Goal: Information Seeking & Learning: Learn about a topic

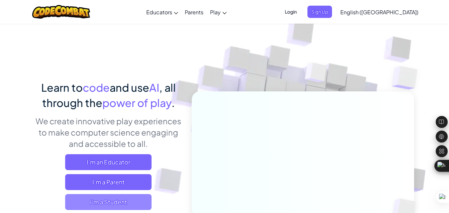
click at [122, 203] on span "I'm a Student" at bounding box center [108, 202] width 86 height 16
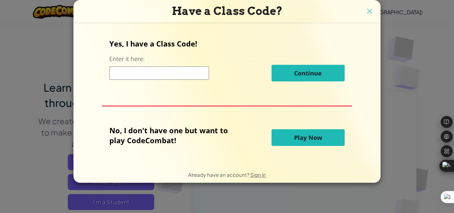
click at [284, 135] on button "Play Now" at bounding box center [307, 137] width 73 height 17
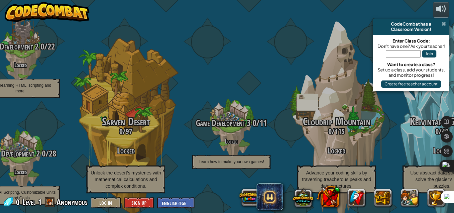
click at [443, 24] on span at bounding box center [443, 23] width 4 height 5
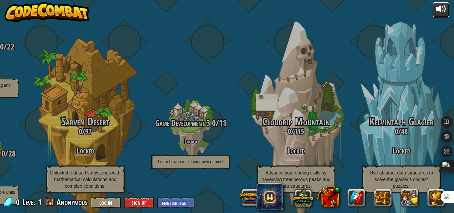
click at [437, 10] on div at bounding box center [440, 9] width 11 height 11
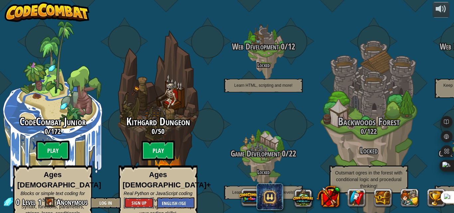
click at [137, 200] on button "Sign Up" at bounding box center [139, 202] width 30 height 11
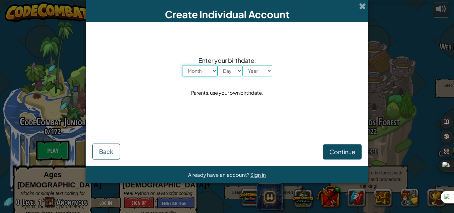
click at [212, 71] on select "Month January February March April May June July August September October Novem…" at bounding box center [199, 70] width 35 height 11
select select "6"
click at [182, 65] on select "Month January February March April May June July August September October Novem…" at bounding box center [199, 70] width 35 height 11
click at [227, 69] on select "Day 1 2 3 4 5 6 7 8 9 10 11 12 13 14 15 16 17 18 19 20 21 22 23 24 25 26 27 28 …" at bounding box center [229, 70] width 25 height 11
select select "11"
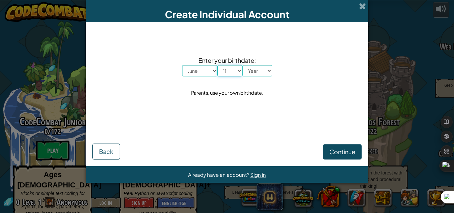
click at [217, 65] on select "Day 1 2 3 4 5 6 7 8 9 10 11 12 13 14 15 16 17 18 19 20 21 22 23 24 25 26 27 28 …" at bounding box center [229, 70] width 25 height 11
click at [256, 64] on span "Enter your birthdate:" at bounding box center [227, 60] width 90 height 10
click at [257, 71] on select "Year 2025 2024 2023 2022 2021 2020 2019 2018 2017 2016 2015 2014 2013 2012 2011…" at bounding box center [257, 70] width 30 height 11
select select "2005"
click at [242, 65] on select "Year 2025 2024 2023 2022 2021 2020 2019 2018 2017 2016 2015 2014 2013 2012 2011…" at bounding box center [257, 70] width 30 height 11
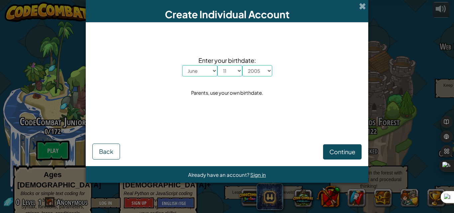
click at [335, 143] on div "Continue Back" at bounding box center [226, 142] width 269 height 36
click at [335, 149] on span "Continue" at bounding box center [342, 152] width 26 height 8
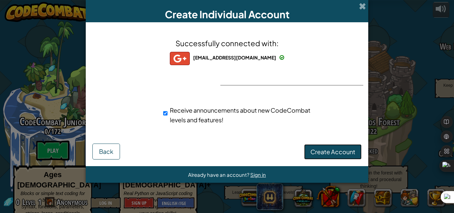
click at [331, 155] on span "Create Account" at bounding box center [332, 152] width 45 height 8
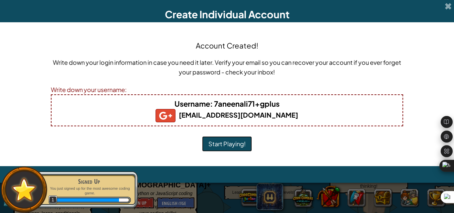
click at [230, 137] on button "Start Playing!" at bounding box center [227, 143] width 50 height 15
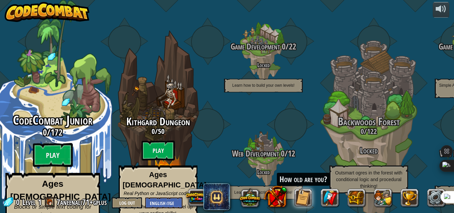
click at [49, 112] on span "CodeCombat Junior" at bounding box center [52, 120] width 79 height 17
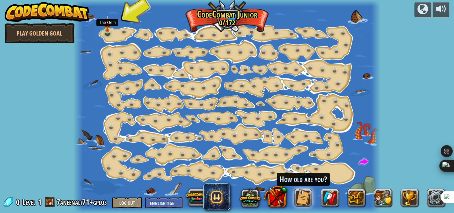
click at [105, 29] on img at bounding box center [107, 23] width 7 height 16
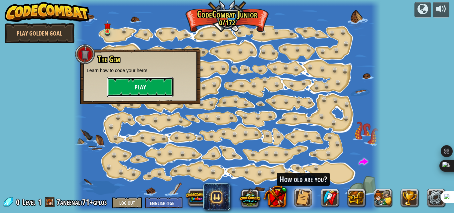
click at [145, 86] on button "Play" at bounding box center [140, 87] width 66 height 20
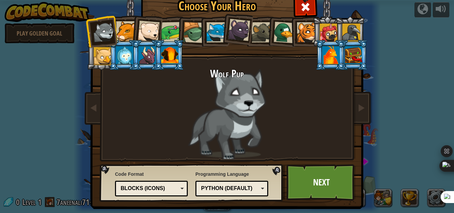
click at [287, 32] on div at bounding box center [284, 33] width 22 height 22
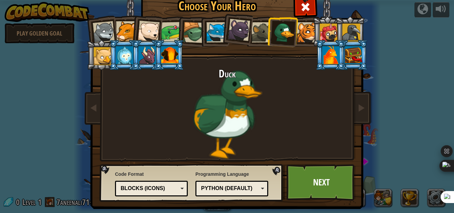
click at [127, 51] on div at bounding box center [124, 55] width 17 height 18
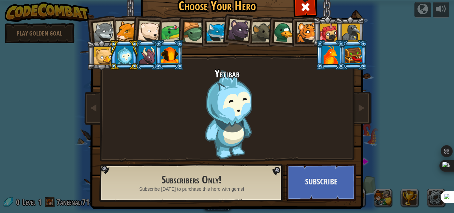
click at [96, 27] on div at bounding box center [104, 32] width 22 height 22
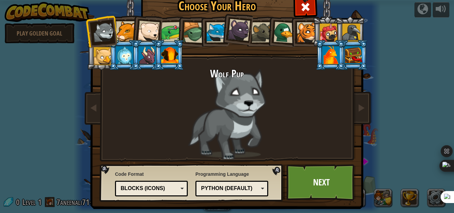
click at [195, 30] on div at bounding box center [193, 32] width 21 height 21
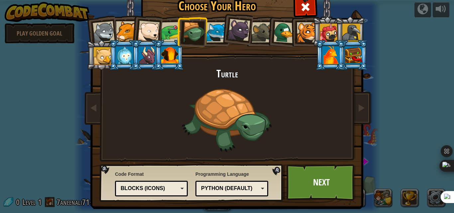
click at [163, 51] on div at bounding box center [169, 55] width 17 height 18
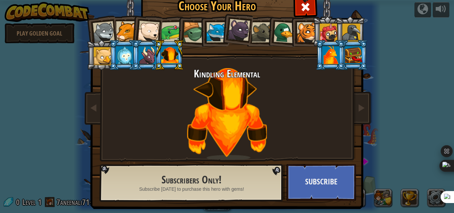
click at [251, 29] on div at bounding box center [261, 32] width 20 height 20
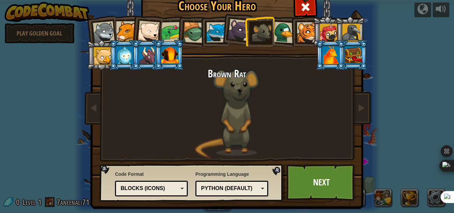
click at [274, 27] on div at bounding box center [284, 33] width 22 height 22
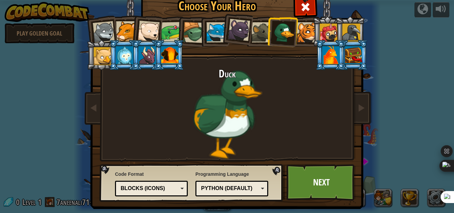
click at [151, 29] on div at bounding box center [149, 32] width 22 height 22
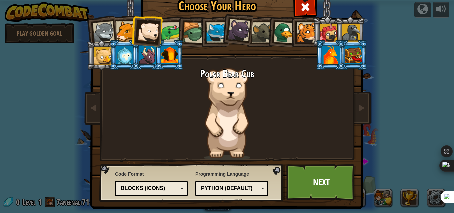
click at [116, 30] on div at bounding box center [126, 31] width 20 height 20
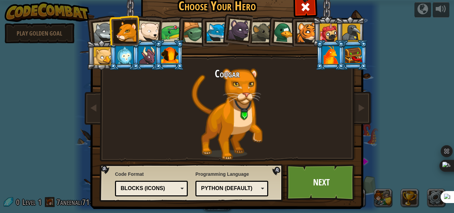
click at [104, 50] on div at bounding box center [103, 56] width 18 height 18
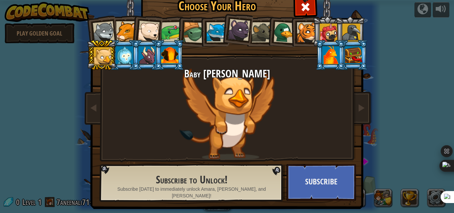
click at [162, 56] on div at bounding box center [169, 55] width 17 height 18
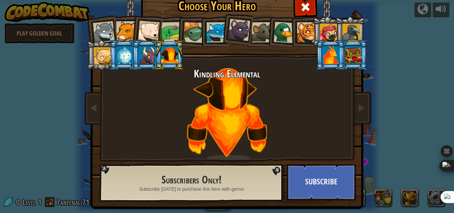
click at [149, 53] on div at bounding box center [147, 55] width 17 height 18
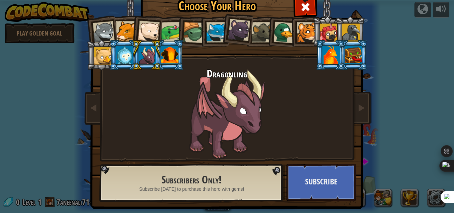
click at [108, 35] on div at bounding box center [104, 32] width 22 height 22
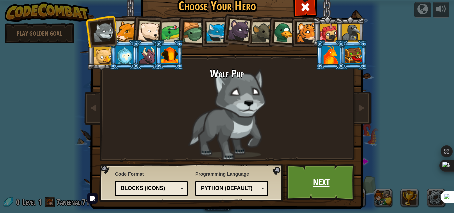
click at [307, 180] on link "Next" at bounding box center [320, 182] width 69 height 37
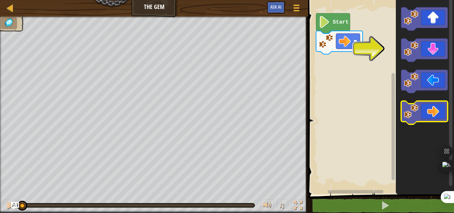
click at [437, 115] on icon "Blockly Workspace" at bounding box center [424, 112] width 47 height 23
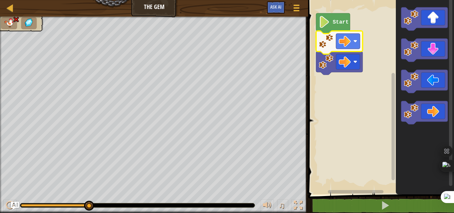
click at [375, 67] on rect "Blockly Workspace" at bounding box center [380, 96] width 148 height 198
click at [337, 14] on icon "Blockly Workspace" at bounding box center [333, 23] width 34 height 20
click at [331, 58] on image "Blockly Workspace" at bounding box center [326, 61] width 15 height 15
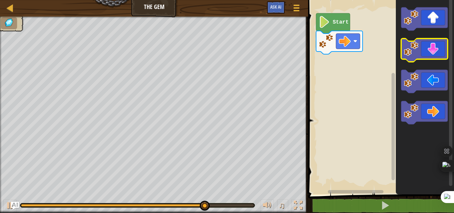
click at [428, 54] on icon "Blockly Workspace" at bounding box center [424, 50] width 47 height 23
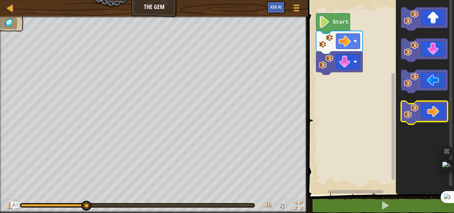
click at [430, 112] on icon "Blockly Workspace" at bounding box center [424, 112] width 47 height 23
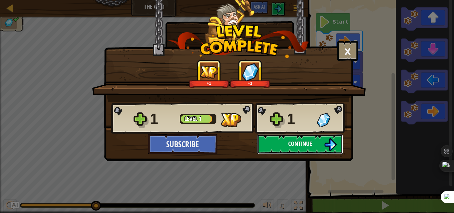
click at [295, 142] on span "Continue" at bounding box center [300, 144] width 24 height 8
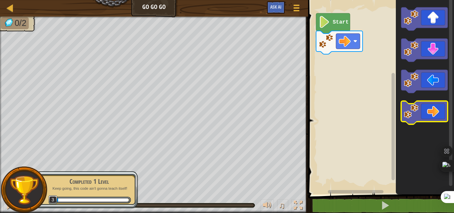
click at [434, 111] on icon "Blockly Workspace" at bounding box center [424, 112] width 47 height 23
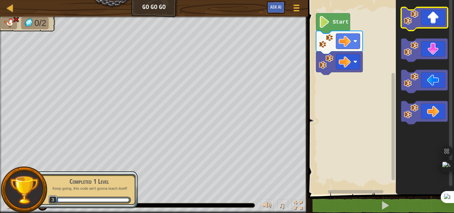
click at [429, 22] on icon "Blockly Workspace" at bounding box center [424, 18] width 47 height 23
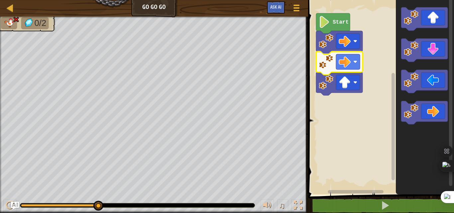
click at [324, 61] on image "Blockly Workspace" at bounding box center [326, 61] width 15 height 15
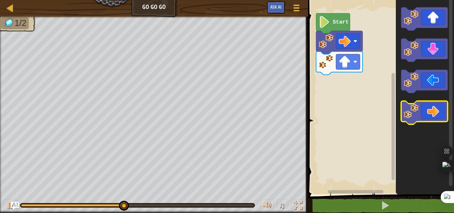
click at [426, 107] on icon "Blockly Workspace" at bounding box center [424, 112] width 47 height 23
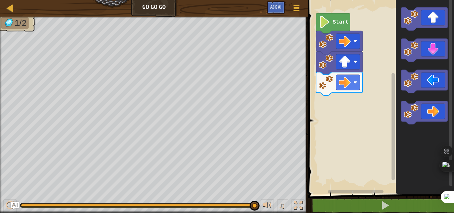
click at [364, 150] on rect "Blockly Workspace" at bounding box center [380, 96] width 148 height 198
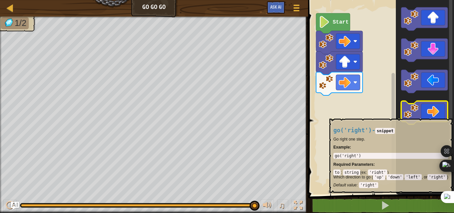
click at [430, 115] on icon "Blockly Workspace" at bounding box center [424, 112] width 47 height 23
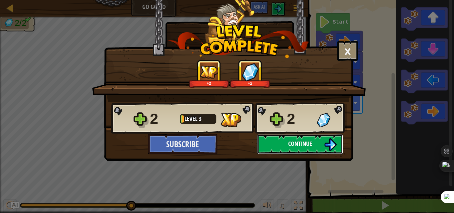
click at [280, 134] on button "Continue" at bounding box center [300, 144] width 86 height 20
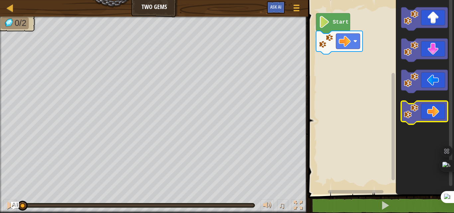
click at [433, 108] on icon "Blockly Workspace" at bounding box center [424, 112] width 47 height 23
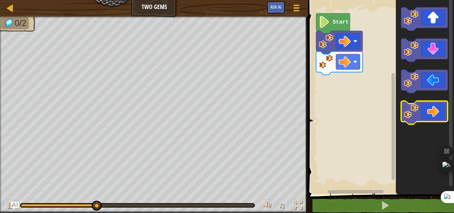
click at [433, 108] on icon "Blockly Workspace" at bounding box center [424, 112] width 47 height 23
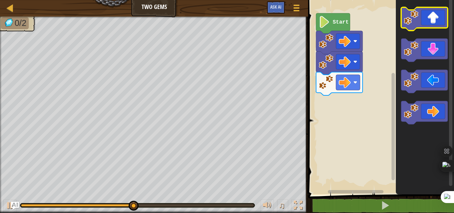
click at [432, 24] on icon "Blockly Workspace" at bounding box center [424, 18] width 47 height 23
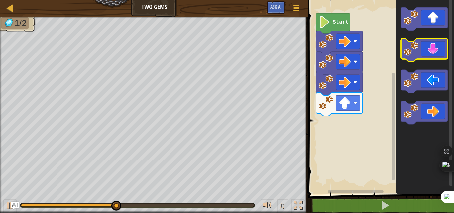
click at [438, 52] on icon "Blockly Workspace" at bounding box center [424, 50] width 47 height 23
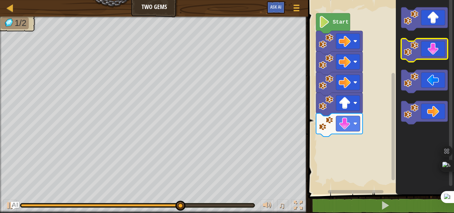
click at [438, 52] on icon "Blockly Workspace" at bounding box center [424, 50] width 47 height 23
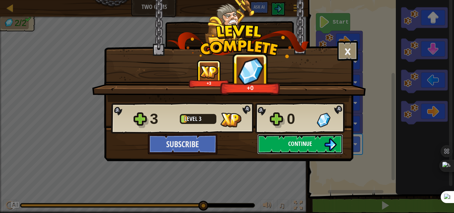
click at [298, 144] on span "Continue" at bounding box center [300, 144] width 24 height 8
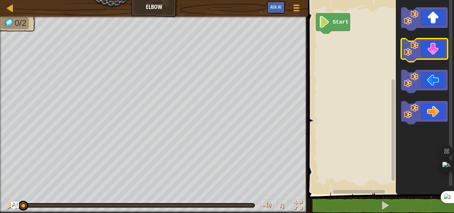
click at [426, 52] on icon "Blockly Workspace" at bounding box center [424, 50] width 47 height 23
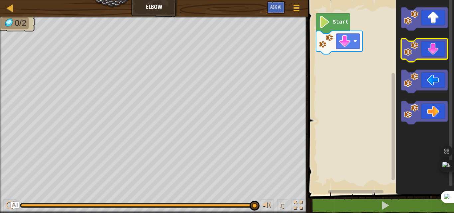
click at [424, 50] on icon "Blockly Workspace" at bounding box center [424, 50] width 47 height 23
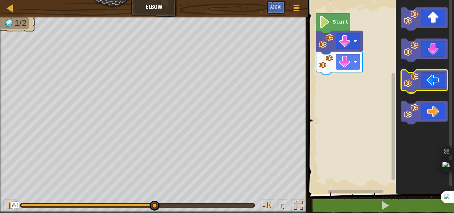
click at [425, 78] on icon "Blockly Workspace" at bounding box center [424, 81] width 47 height 23
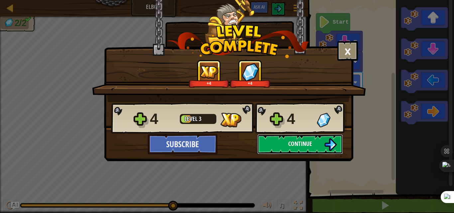
click at [318, 147] on button "Continue" at bounding box center [300, 144] width 86 height 20
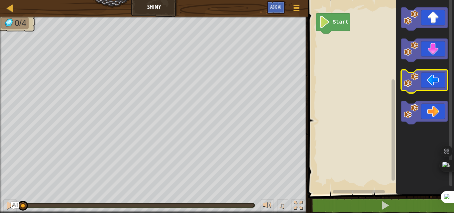
click at [425, 80] on icon "Blockly Workspace" at bounding box center [424, 81] width 47 height 23
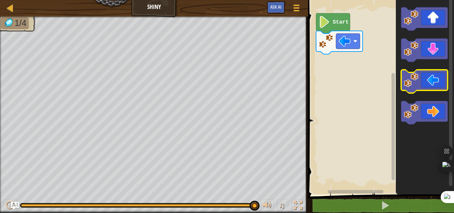
click at [428, 79] on icon "Blockly Workspace" at bounding box center [424, 81] width 47 height 23
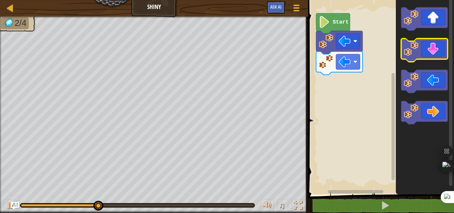
click at [444, 50] on icon "Blockly Workspace" at bounding box center [424, 50] width 47 height 23
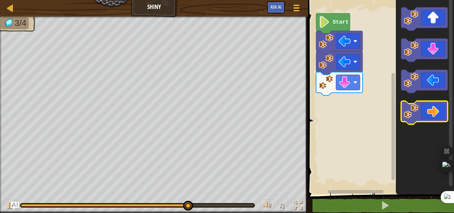
click at [434, 107] on icon "Blockly Workspace" at bounding box center [424, 112] width 47 height 23
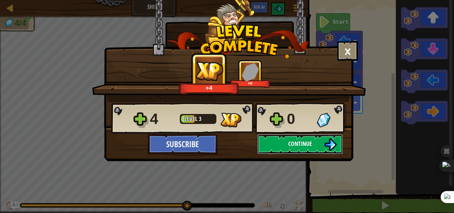
click at [307, 141] on span "Continue" at bounding box center [300, 144] width 24 height 8
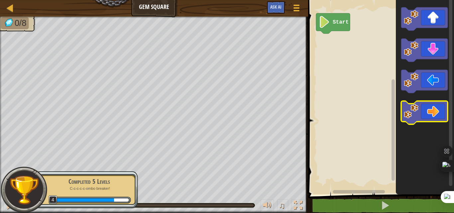
click at [425, 108] on icon "Blockly Workspace" at bounding box center [424, 112] width 47 height 23
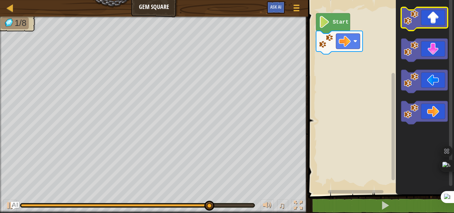
click at [431, 23] on icon "Blockly Workspace" at bounding box center [424, 18] width 47 height 23
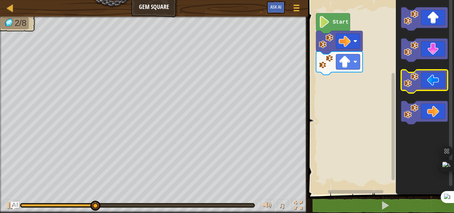
click at [436, 83] on icon "Blockly Workspace" at bounding box center [424, 81] width 47 height 23
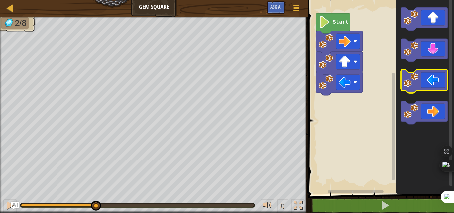
click at [436, 83] on icon "Blockly Workspace" at bounding box center [424, 81] width 47 height 23
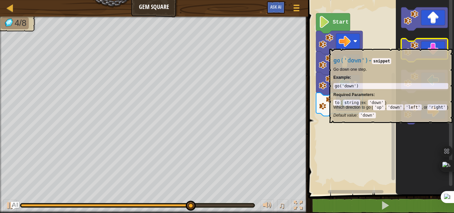
click at [430, 46] on icon "Blockly Workspace" at bounding box center [424, 50] width 47 height 23
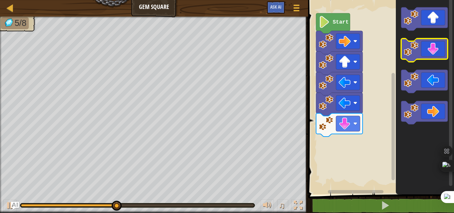
click at [430, 46] on icon "Blockly Workspace" at bounding box center [424, 50] width 47 height 23
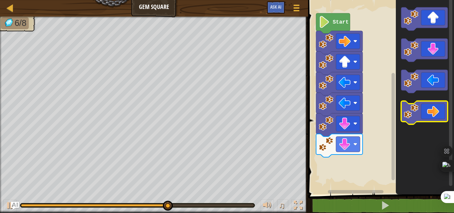
click at [442, 117] on icon "Blockly Workspace" at bounding box center [424, 112] width 47 height 23
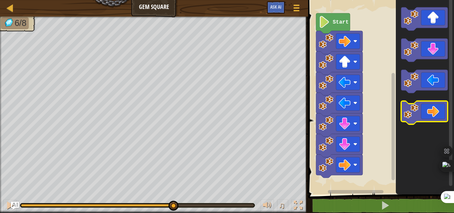
click at [442, 117] on icon "Blockly Workspace" at bounding box center [424, 112] width 47 height 23
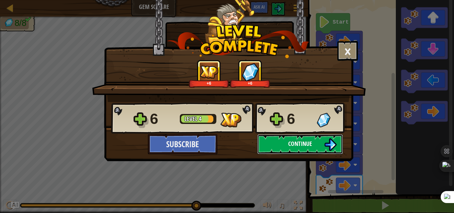
click at [312, 143] on span "Continue" at bounding box center [300, 144] width 24 height 8
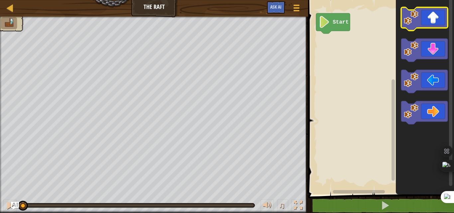
click at [436, 27] on icon "Blockly Workspace" at bounding box center [424, 18] width 47 height 23
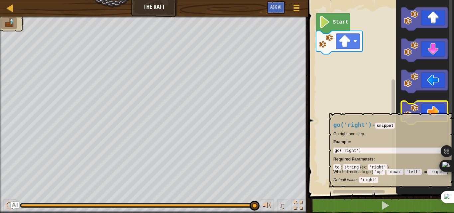
click at [432, 110] on icon "Blockly Workspace" at bounding box center [424, 112] width 47 height 23
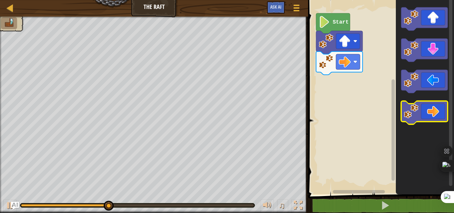
click at [432, 110] on icon "Blockly Workspace" at bounding box center [424, 112] width 47 height 23
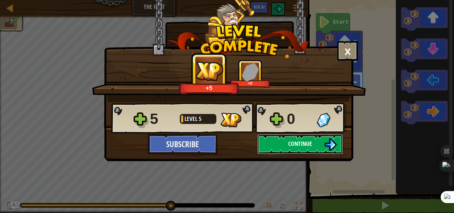
click at [302, 142] on span "Continue" at bounding box center [300, 144] width 24 height 8
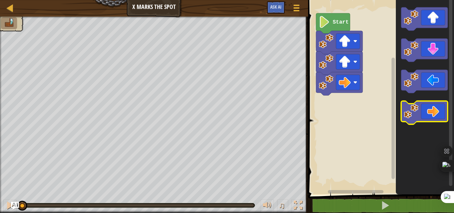
click at [428, 114] on icon "Blockly Workspace" at bounding box center [424, 112] width 47 height 23
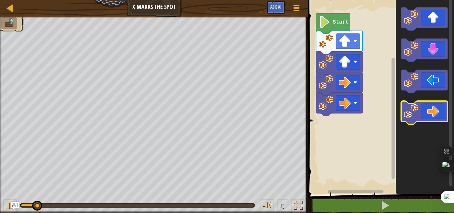
click at [428, 114] on icon "Blockly Workspace" at bounding box center [424, 112] width 47 height 23
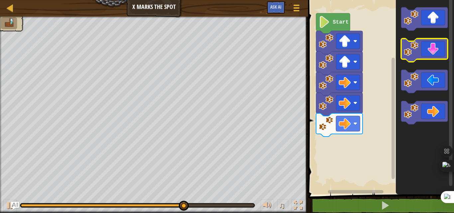
click at [435, 52] on icon "Blockly Workspace" at bounding box center [424, 50] width 47 height 23
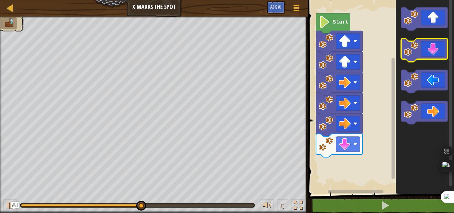
click at [435, 52] on icon "Blockly Workspace" at bounding box center [424, 50] width 47 height 23
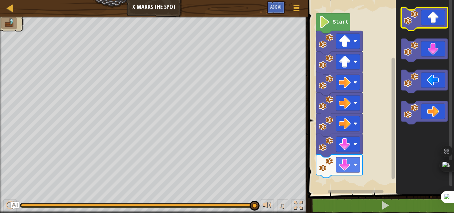
click at [436, 21] on icon "Blockly Workspace" at bounding box center [424, 18] width 47 height 23
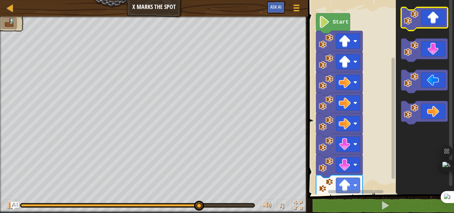
click at [436, 21] on icon "Blockly Workspace" at bounding box center [424, 18] width 47 height 23
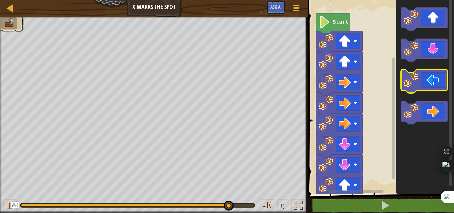
click at [438, 82] on icon "Blockly Workspace" at bounding box center [424, 81] width 47 height 23
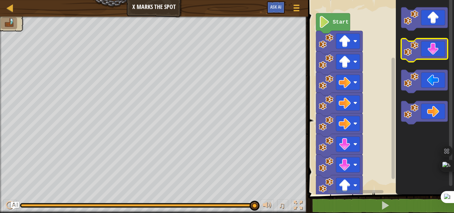
click at [434, 46] on icon "Blockly Workspace" at bounding box center [424, 50] width 47 height 23
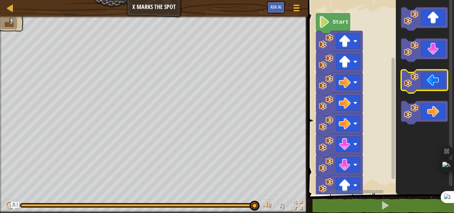
click at [437, 76] on icon "Blockly Workspace" at bounding box center [424, 81] width 47 height 23
click at [437, 79] on icon "Blockly Workspace" at bounding box center [424, 81] width 47 height 23
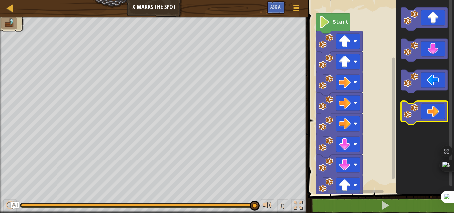
click at [431, 111] on icon "Blockly Workspace" at bounding box center [424, 112] width 47 height 23
click at [335, 18] on icon "Blockly Workspace" at bounding box center [333, 23] width 34 height 20
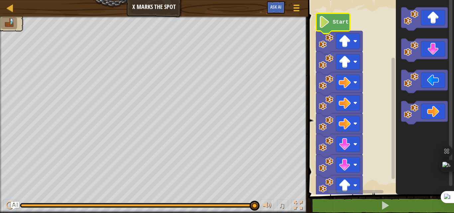
click at [335, 18] on icon "Blockly Workspace" at bounding box center [333, 23] width 34 height 20
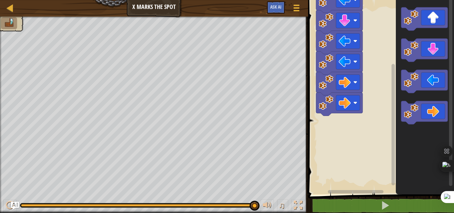
click at [393, 130] on rect "Blockly Workspace" at bounding box center [392, 124] width 3 height 121
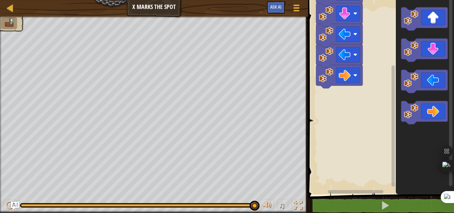
click at [325, 77] on image "Blockly Workspace" at bounding box center [326, 75] width 15 height 15
click at [326, 63] on icon "Blockly Workspace" at bounding box center [339, 56] width 47 height 23
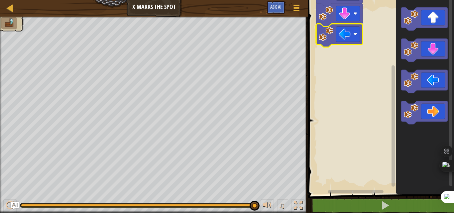
click at [329, 40] on image "Blockly Workspace" at bounding box center [326, 34] width 15 height 15
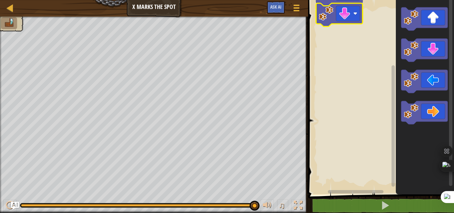
click at [322, 19] on image "Blockly Workspace" at bounding box center [326, 13] width 15 height 15
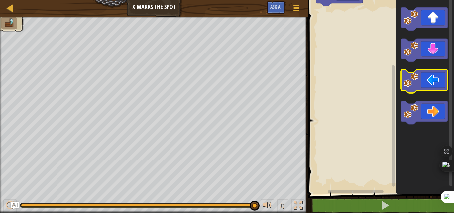
click at [434, 83] on icon "Blockly Workspace" at bounding box center [424, 81] width 47 height 23
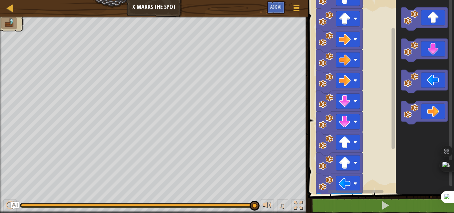
click at [401, 68] on div "Start" at bounding box center [380, 96] width 148 height 198
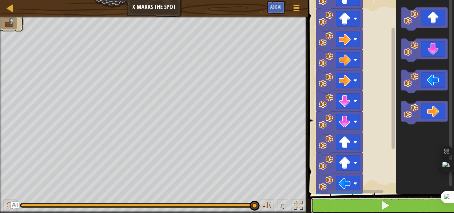
click at [405, 207] on button at bounding box center [385, 205] width 148 height 15
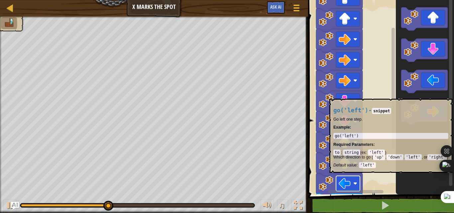
click at [347, 176] on rect "Blockly Workspace" at bounding box center [348, 183] width 24 height 15
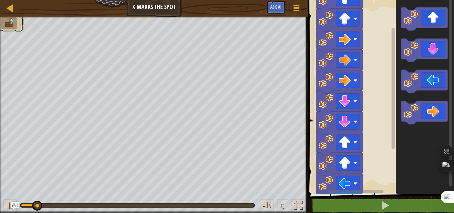
click at [347, 176] on rect "Blockly Workspace" at bounding box center [348, 183] width 24 height 15
click at [318, 181] on icon "Blockly Workspace" at bounding box center [339, 184] width 47 height 23
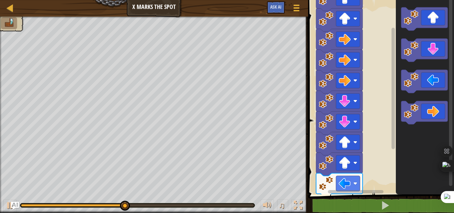
click at [21, 7] on div "Map X Marks the Spot Game Menu Ask AI" at bounding box center [154, 8] width 308 height 17
click at [11, 5] on div at bounding box center [10, 8] width 8 height 8
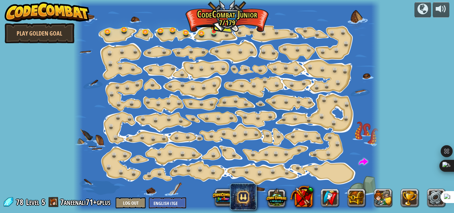
click at [215, 30] on img at bounding box center [213, 24] width 7 height 16
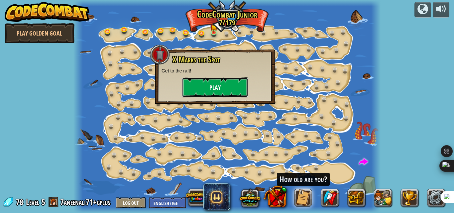
click at [217, 81] on button "Play" at bounding box center [215, 87] width 66 height 20
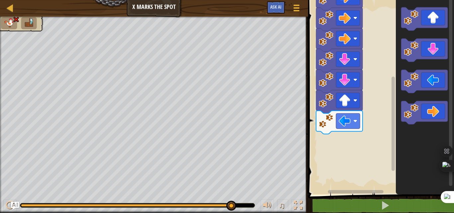
click at [396, 142] on div "Start" at bounding box center [380, 96] width 148 height 198
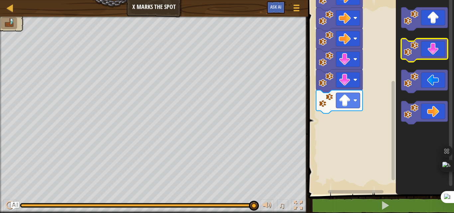
click at [428, 48] on icon "Blockly Workspace" at bounding box center [424, 50] width 47 height 23
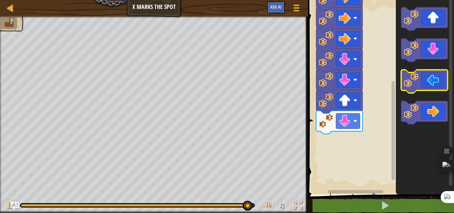
click at [428, 81] on icon "Blockly Workspace" at bounding box center [424, 81] width 47 height 23
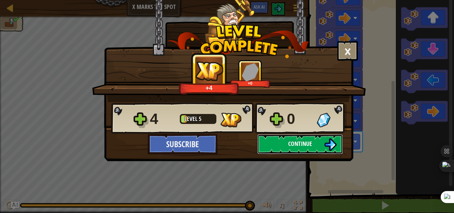
click at [314, 144] on button "Continue" at bounding box center [300, 144] width 86 height 20
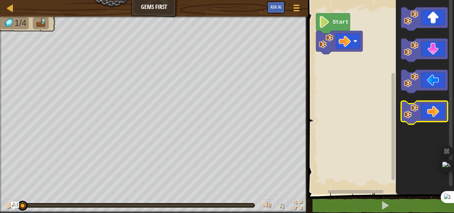
click at [430, 121] on icon "Blockly Workspace" at bounding box center [424, 112] width 47 height 23
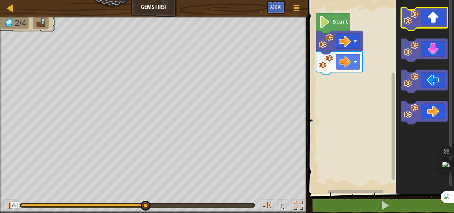
click at [432, 28] on icon "Blockly Workspace" at bounding box center [424, 18] width 47 height 23
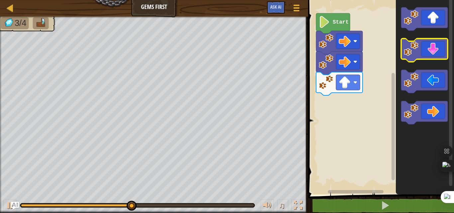
click at [425, 56] on icon "Blockly Workspace" at bounding box center [424, 50] width 47 height 23
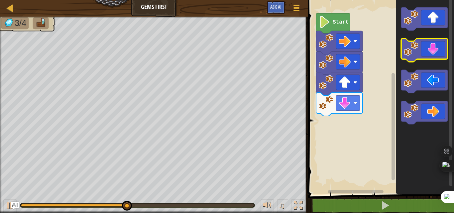
click at [425, 56] on icon "Blockly Workspace" at bounding box center [424, 50] width 47 height 23
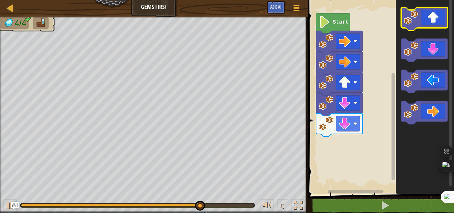
click at [432, 26] on icon "Blockly Workspace" at bounding box center [424, 18] width 47 height 23
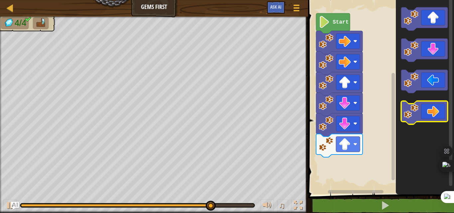
click at [432, 109] on icon "Blockly Workspace" at bounding box center [424, 112] width 47 height 23
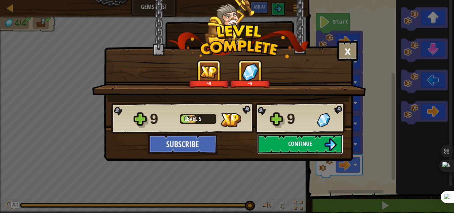
click at [309, 145] on span "Continue" at bounding box center [300, 144] width 24 height 8
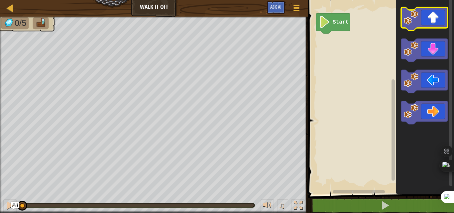
click at [430, 21] on icon "Blockly Workspace" at bounding box center [424, 18] width 47 height 23
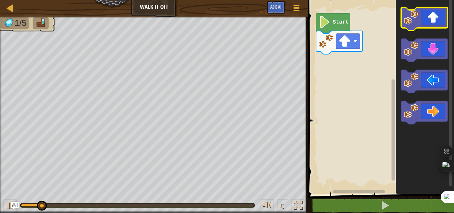
click at [430, 21] on icon "Blockly Workspace" at bounding box center [424, 18] width 47 height 23
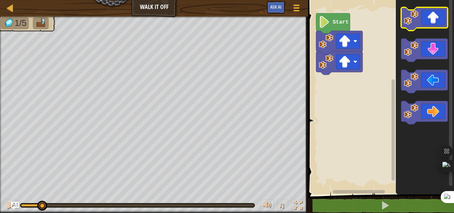
click at [430, 21] on icon "Blockly Workspace" at bounding box center [424, 18] width 47 height 23
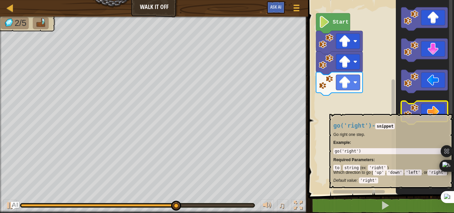
click at [431, 111] on icon "Blockly Workspace" at bounding box center [424, 112] width 47 height 23
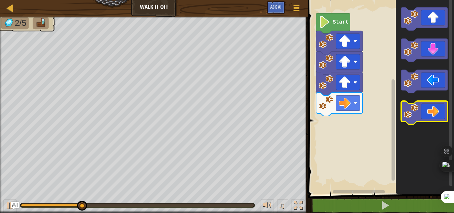
click at [431, 111] on icon "Blockly Workspace" at bounding box center [424, 112] width 47 height 23
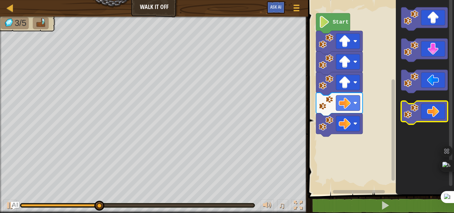
click at [431, 111] on icon "Blockly Workspace" at bounding box center [424, 112] width 47 height 23
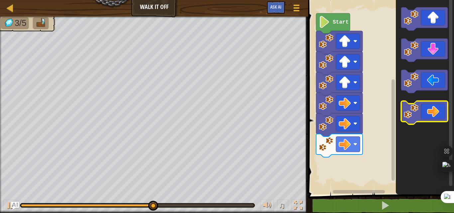
click at [431, 111] on icon "Blockly Workspace" at bounding box center [424, 112] width 47 height 23
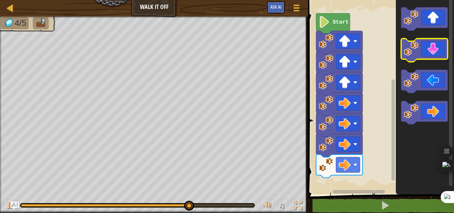
click at [435, 48] on icon "Blockly Workspace" at bounding box center [424, 50] width 47 height 23
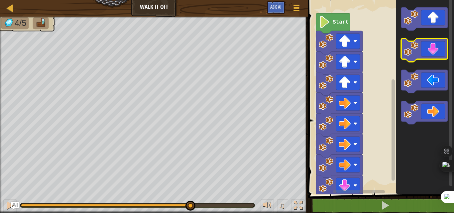
click at [435, 48] on icon "Blockly Workspace" at bounding box center [424, 50] width 47 height 23
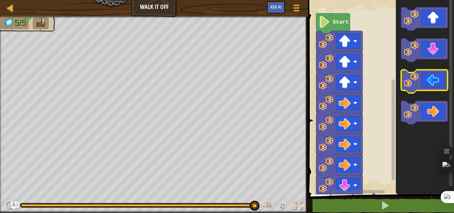
click at [429, 81] on icon "Blockly Workspace" at bounding box center [424, 81] width 47 height 23
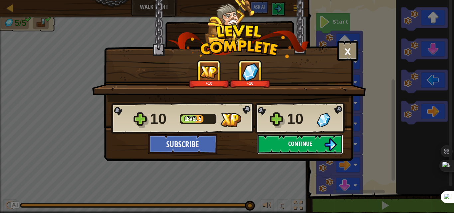
click at [319, 144] on button "Continue" at bounding box center [300, 144] width 86 height 20
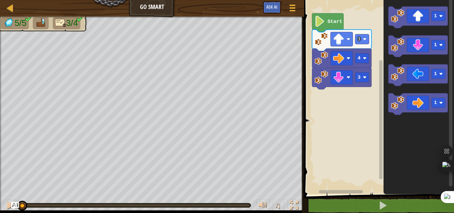
click at [332, 21] on text "Start" at bounding box center [334, 21] width 15 height 5
click at [335, 28] on icon "Blockly Workspace" at bounding box center [327, 22] width 31 height 19
click at [365, 45] on icon "Blockly Workspace" at bounding box center [341, 41] width 59 height 22
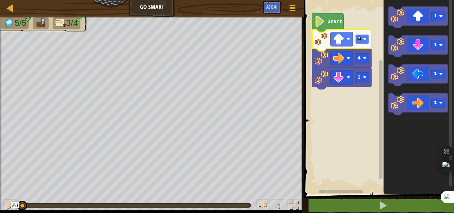
click at [363, 41] on rect "Blockly Workspace" at bounding box center [362, 39] width 14 height 10
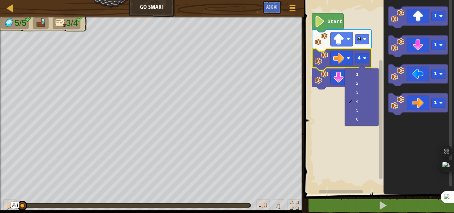
click at [332, 109] on rect "Blockly Workspace" at bounding box center [378, 96] width 152 height 198
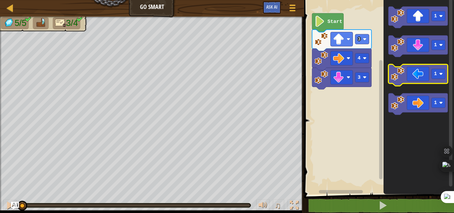
click at [415, 73] on icon "Blockly Workspace" at bounding box center [417, 75] width 59 height 22
